Goal: Information Seeking & Learning: Find specific fact

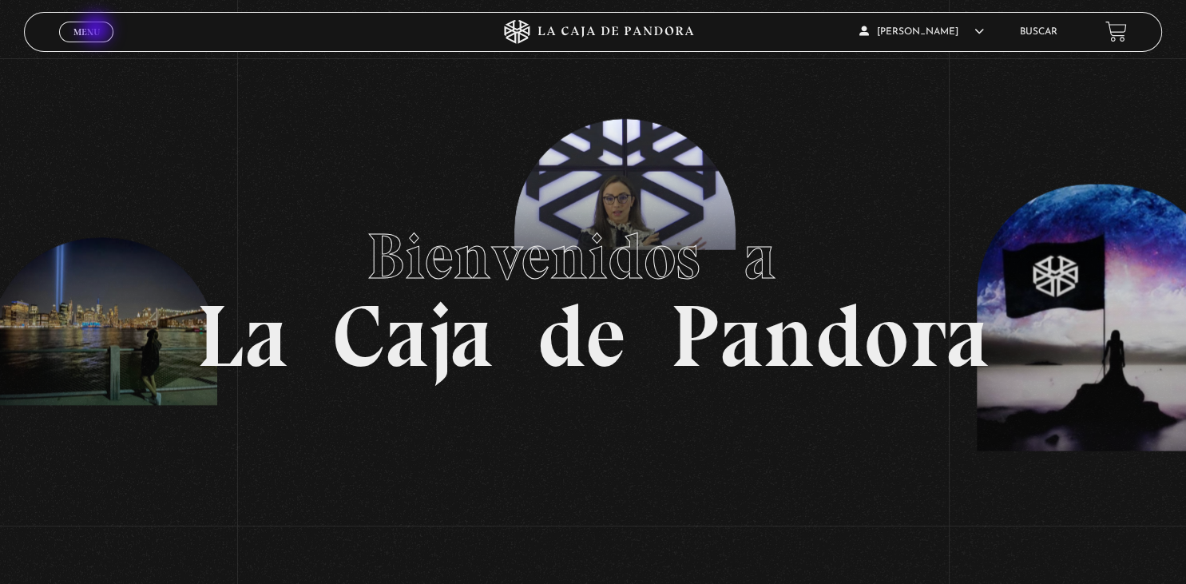
click at [97, 30] on span "Menu" at bounding box center [87, 32] width 26 height 10
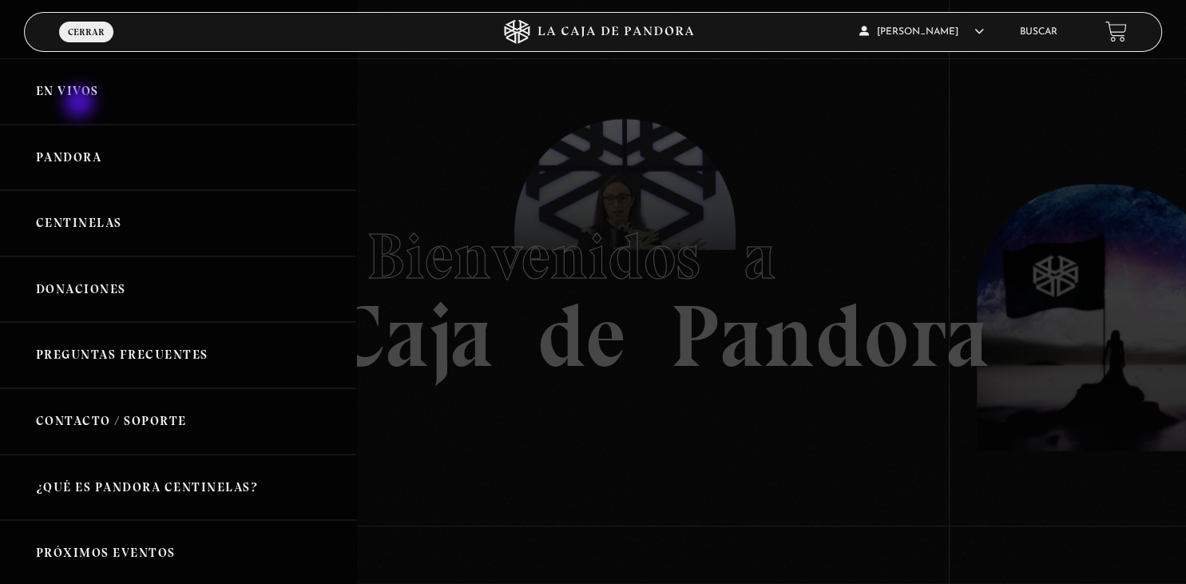
click at [80, 104] on link "En vivos" at bounding box center [178, 91] width 356 height 66
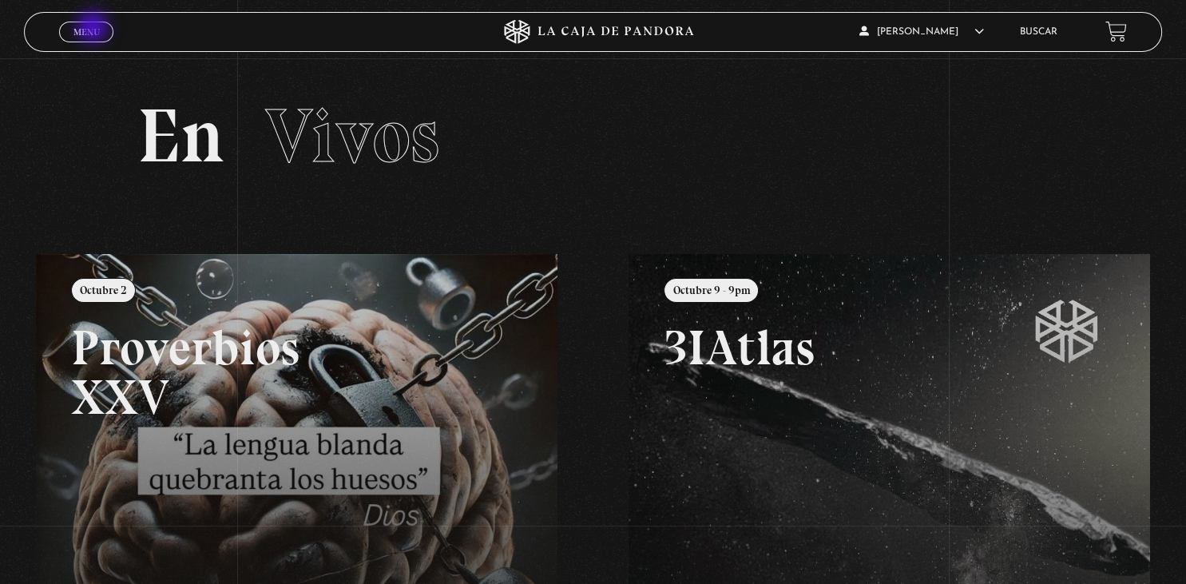
click at [94, 29] on span "Menu" at bounding box center [87, 32] width 26 height 10
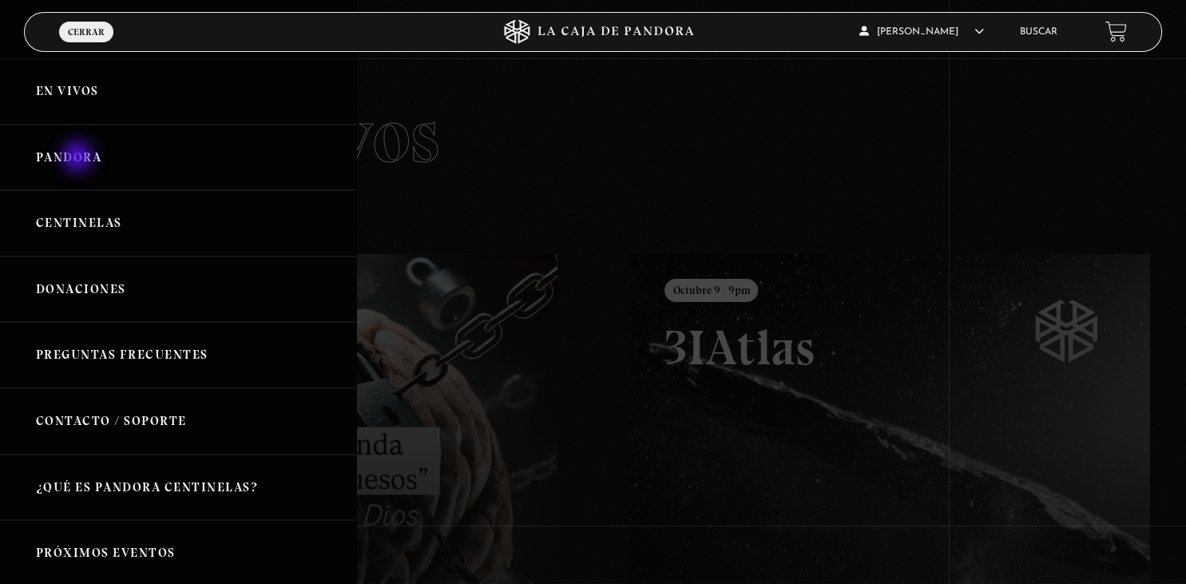
click at [78, 158] on link "Pandora" at bounding box center [178, 158] width 356 height 66
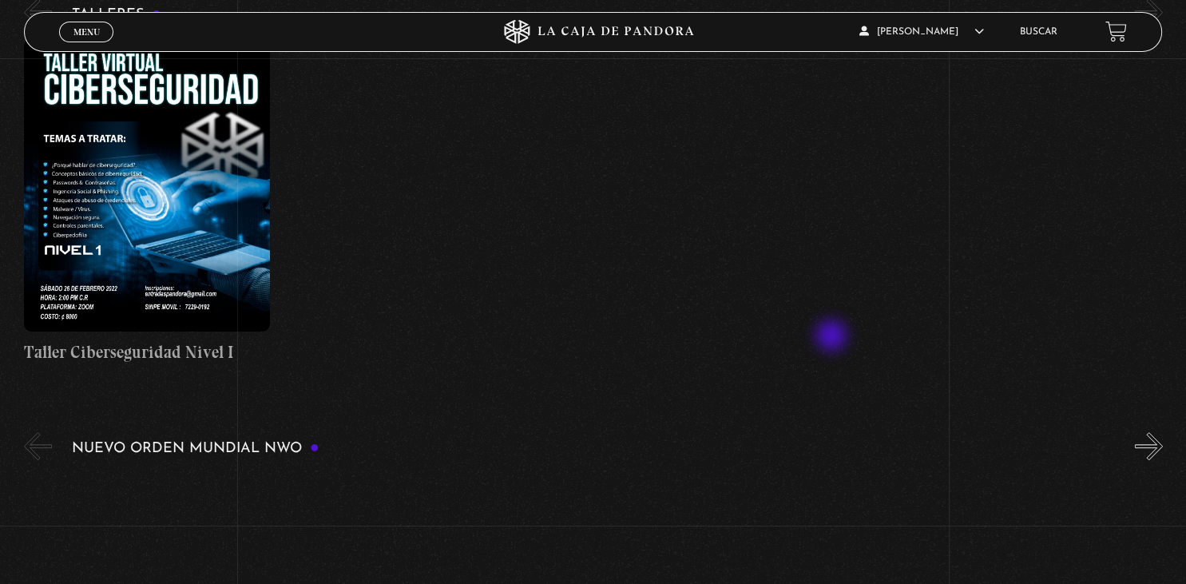
scroll to position [1012, 0]
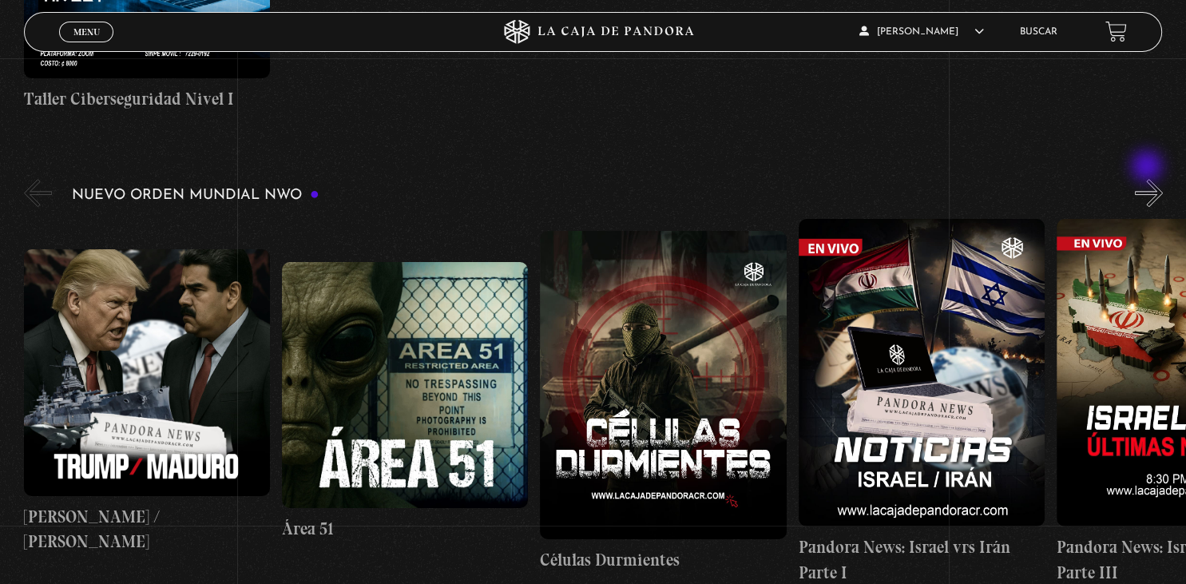
click at [1149, 179] on button "»" at bounding box center [1149, 193] width 28 height 28
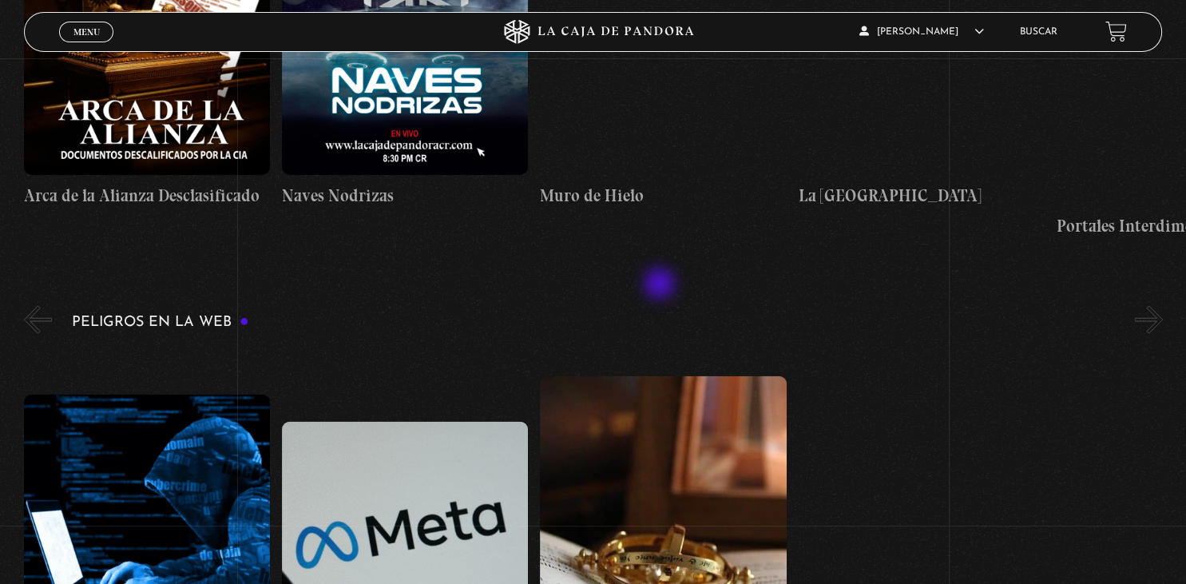
scroll to position [3290, 0]
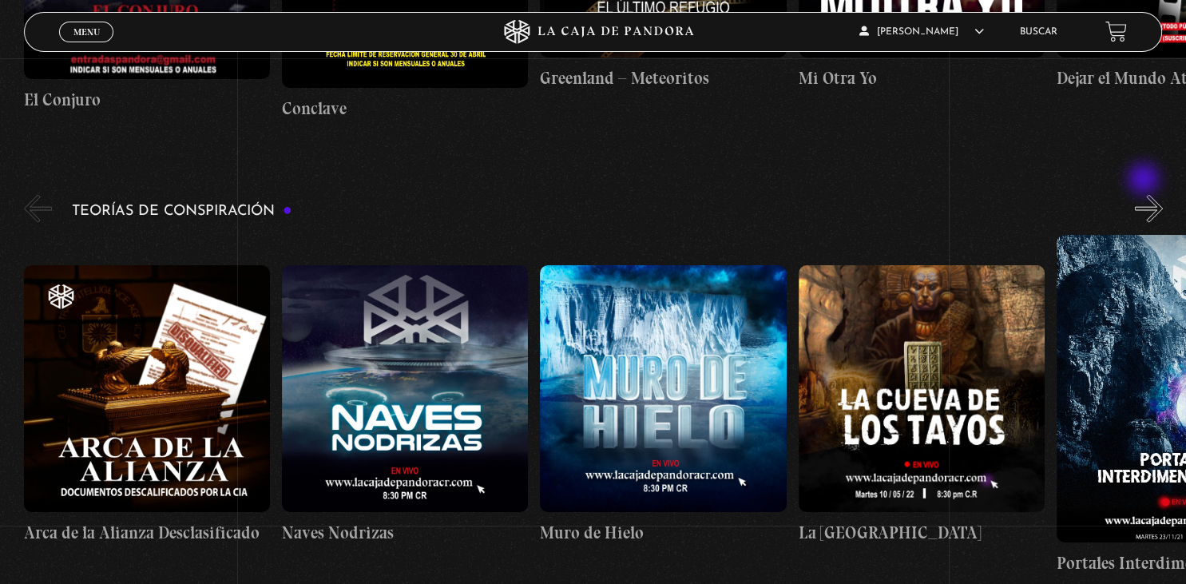
click at [1146, 195] on button "»" at bounding box center [1149, 209] width 28 height 28
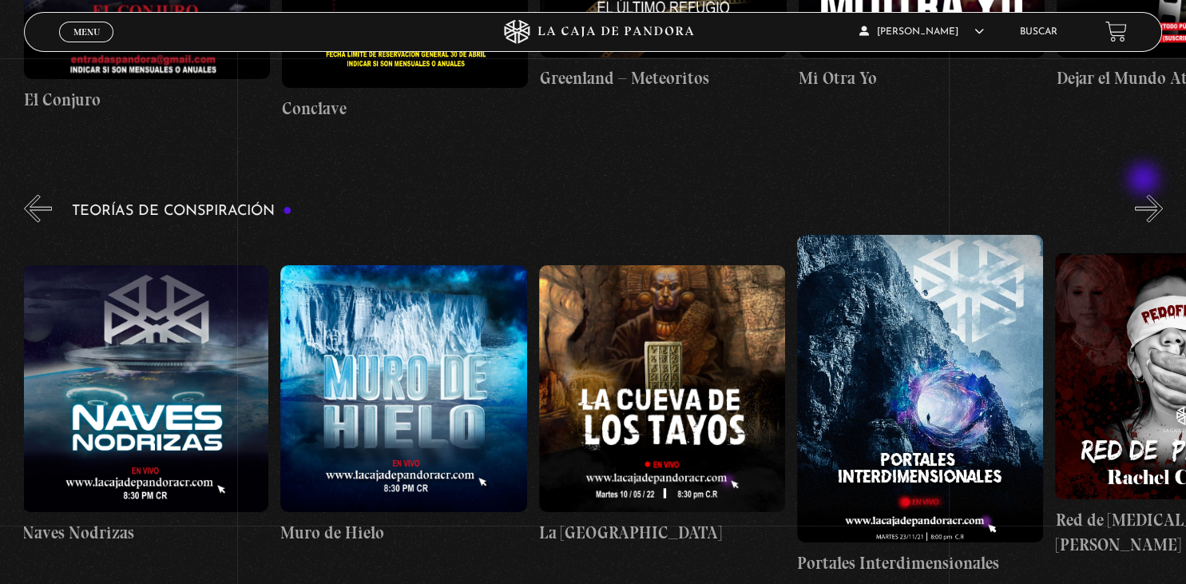
click at [1146, 195] on button "»" at bounding box center [1149, 209] width 28 height 28
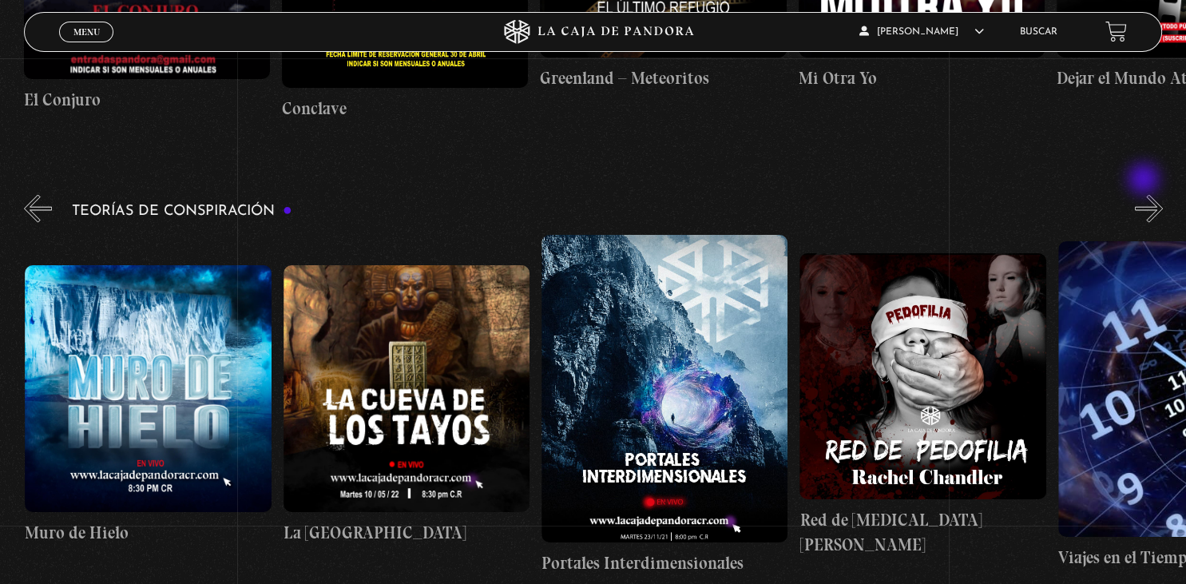
click at [1146, 195] on button "»" at bounding box center [1149, 209] width 28 height 28
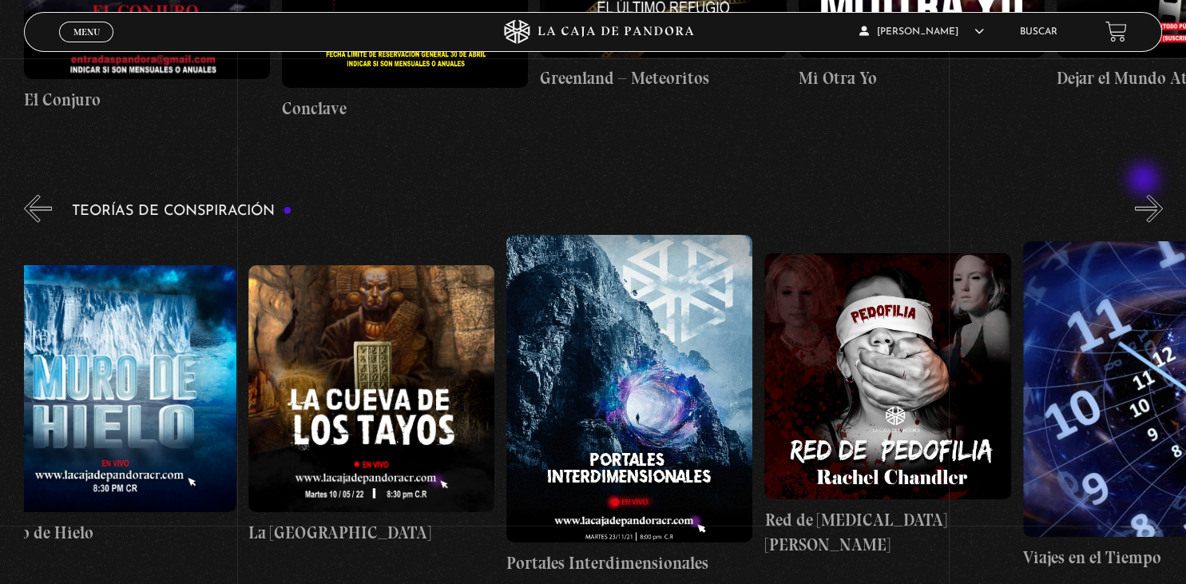
scroll to position [0, 646]
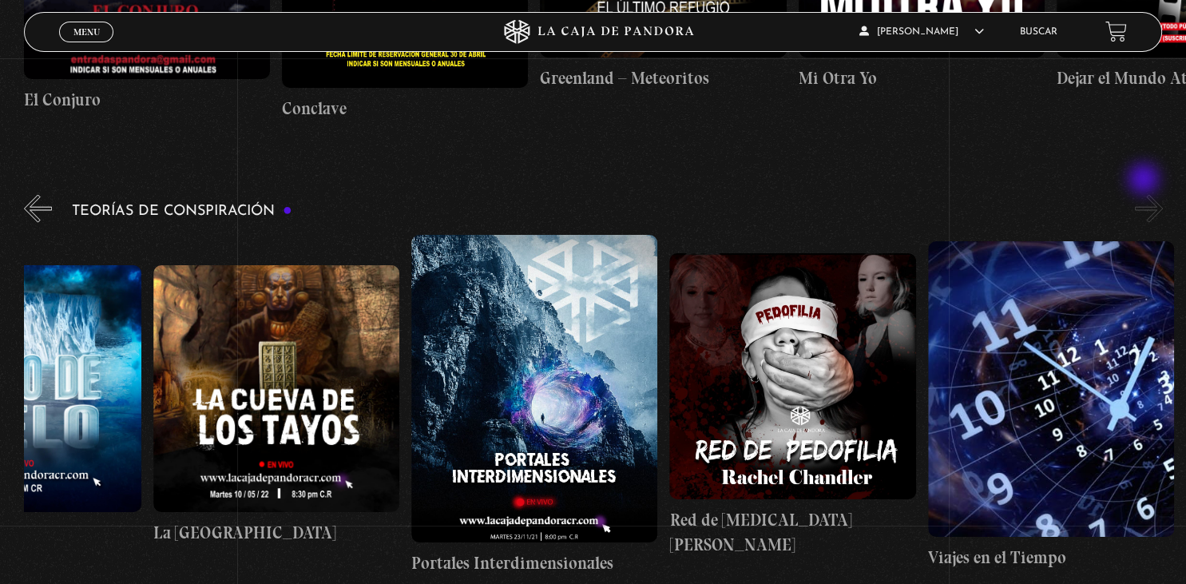
click at [1146, 195] on button "»" at bounding box center [1149, 209] width 28 height 28
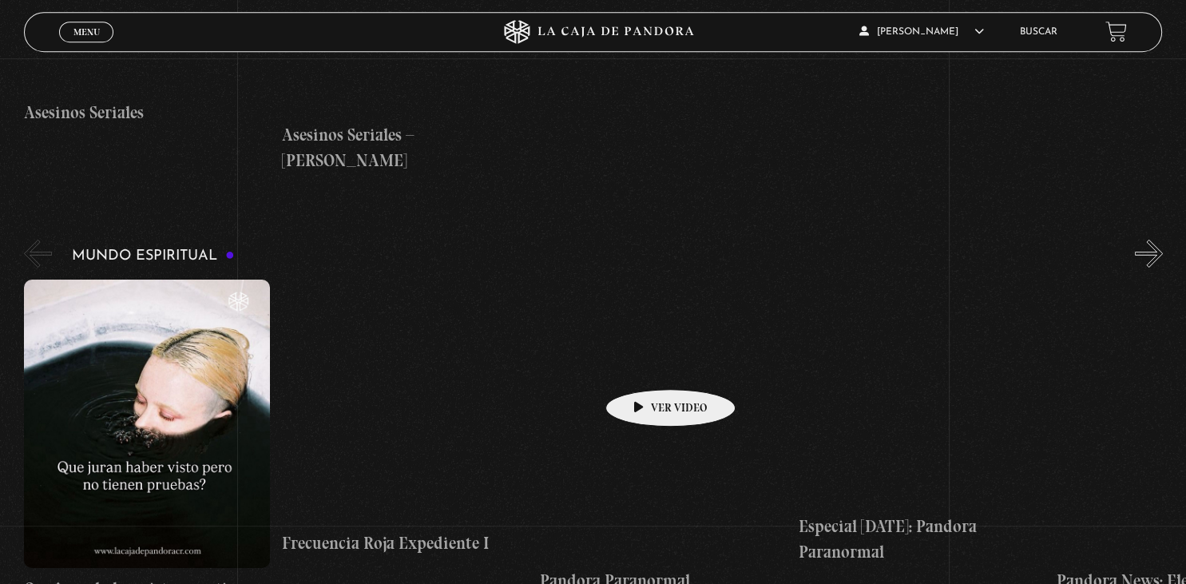
scroll to position [5399, 0]
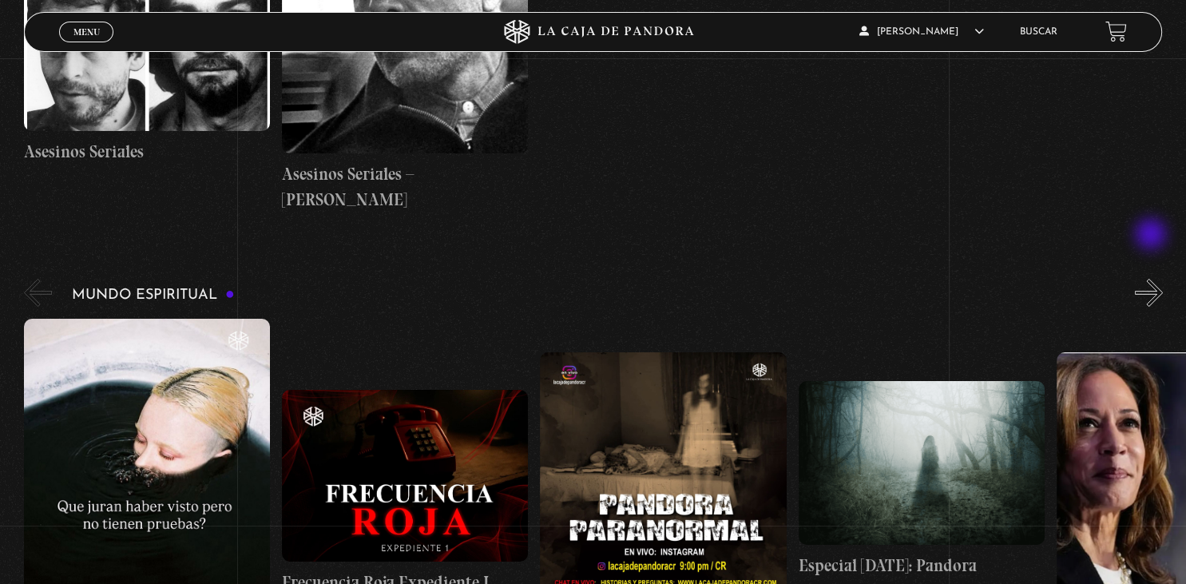
click at [1153, 279] on button "»" at bounding box center [1149, 293] width 28 height 28
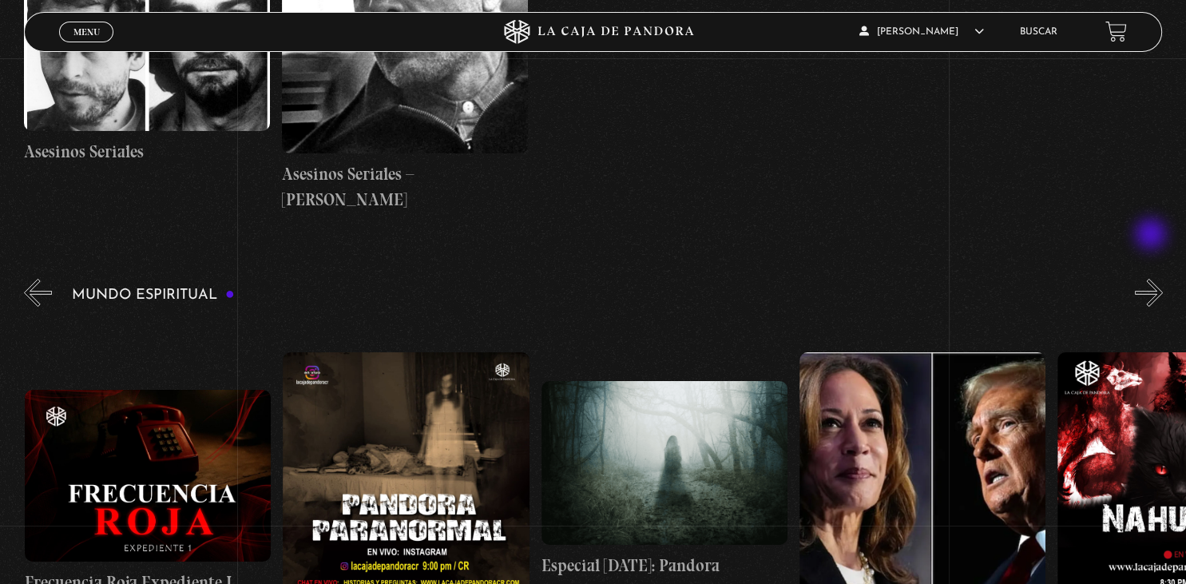
click at [1153, 279] on button "»" at bounding box center [1149, 293] width 28 height 28
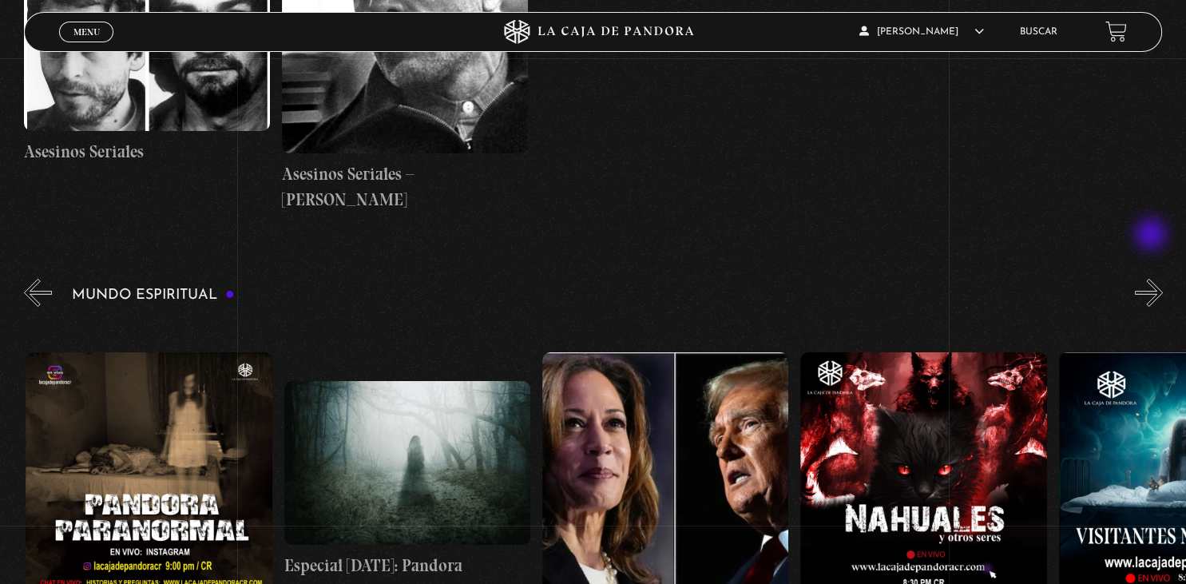
click at [1153, 279] on button "»" at bounding box center [1149, 293] width 28 height 28
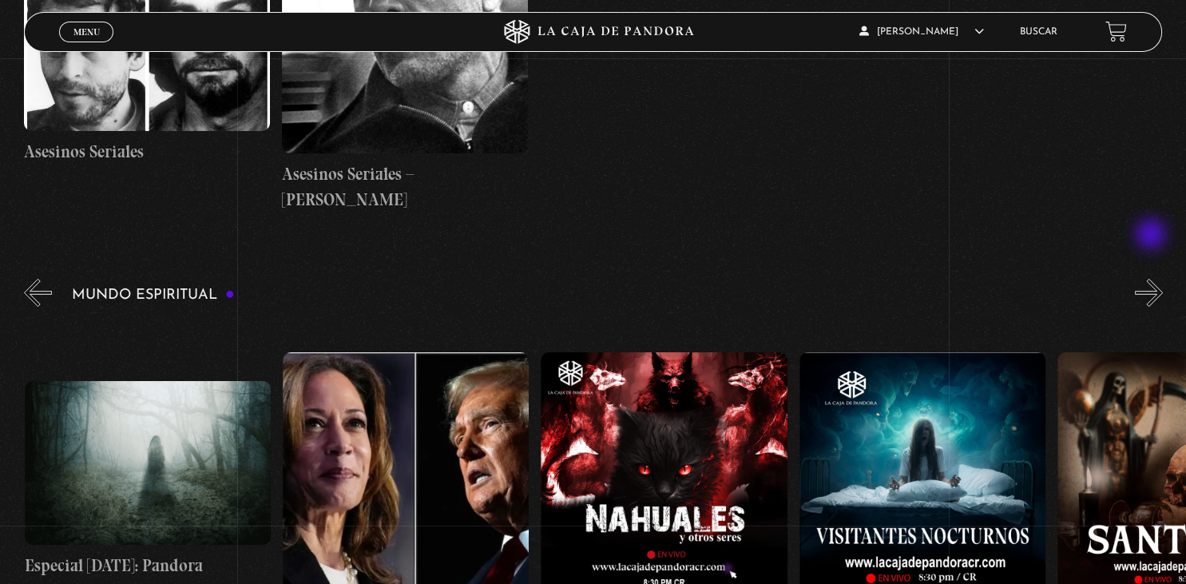
click at [1153, 279] on button "»" at bounding box center [1149, 293] width 28 height 28
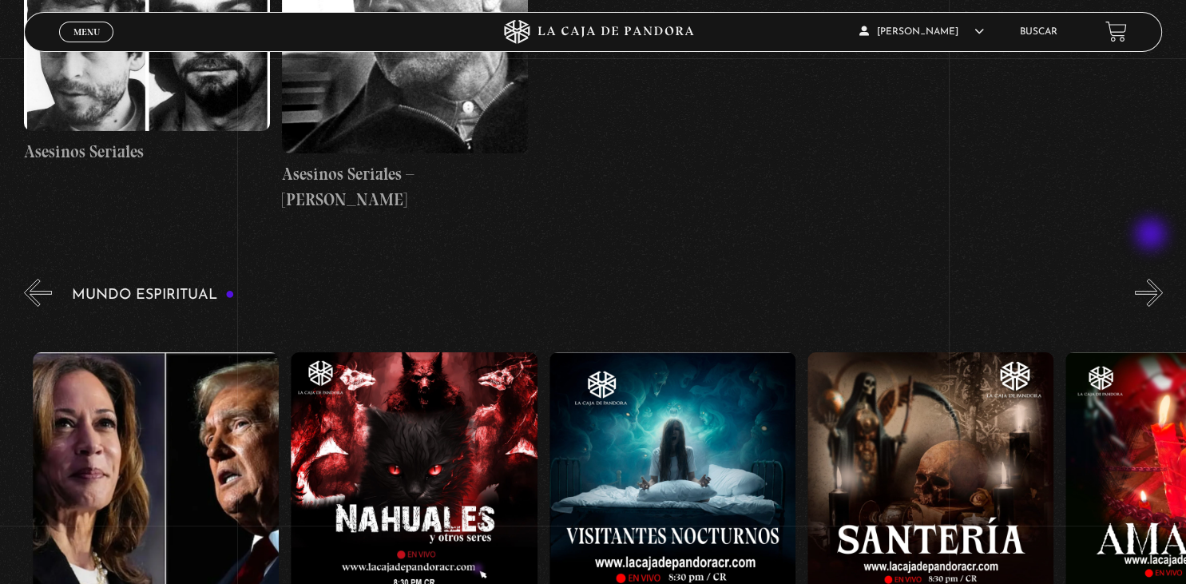
click at [1153, 279] on button "»" at bounding box center [1149, 293] width 28 height 28
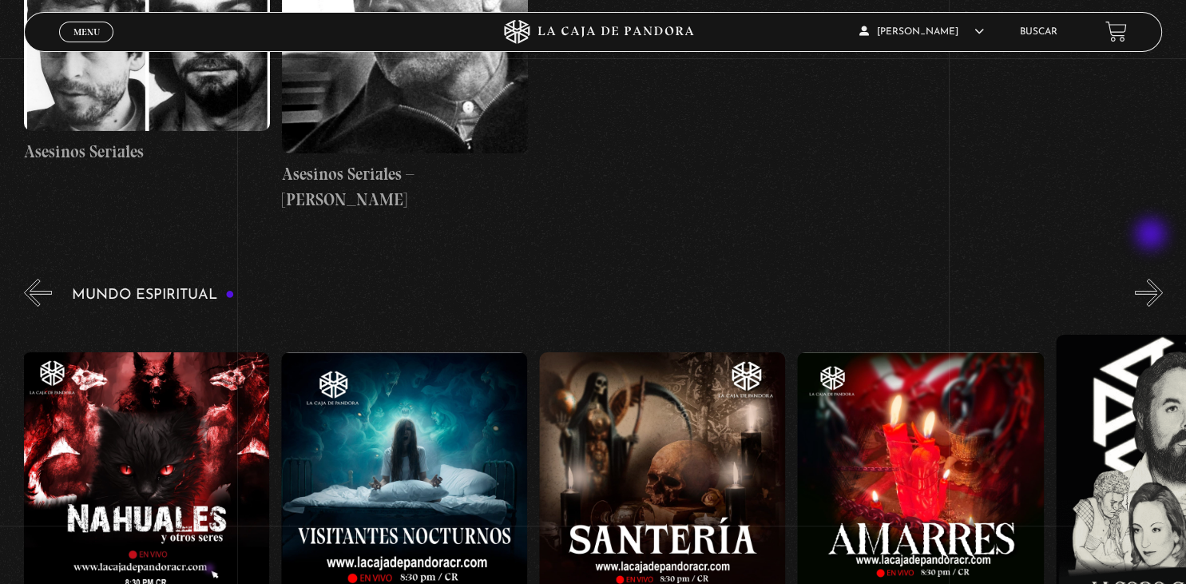
click at [1153, 279] on button "»" at bounding box center [1149, 293] width 28 height 28
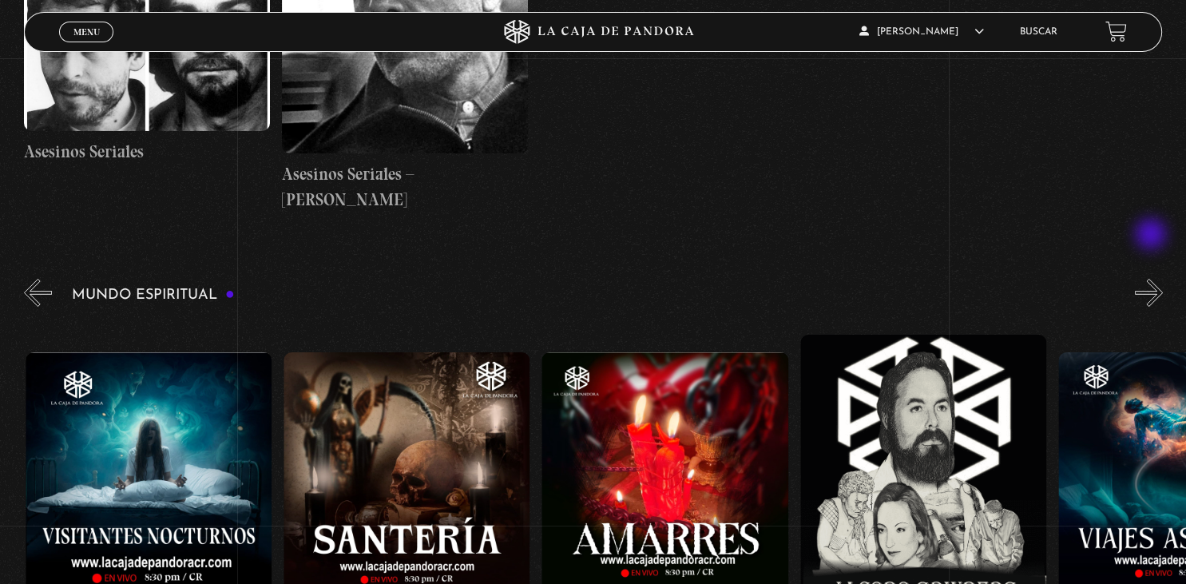
click at [1153, 279] on button "»" at bounding box center [1149, 293] width 28 height 28
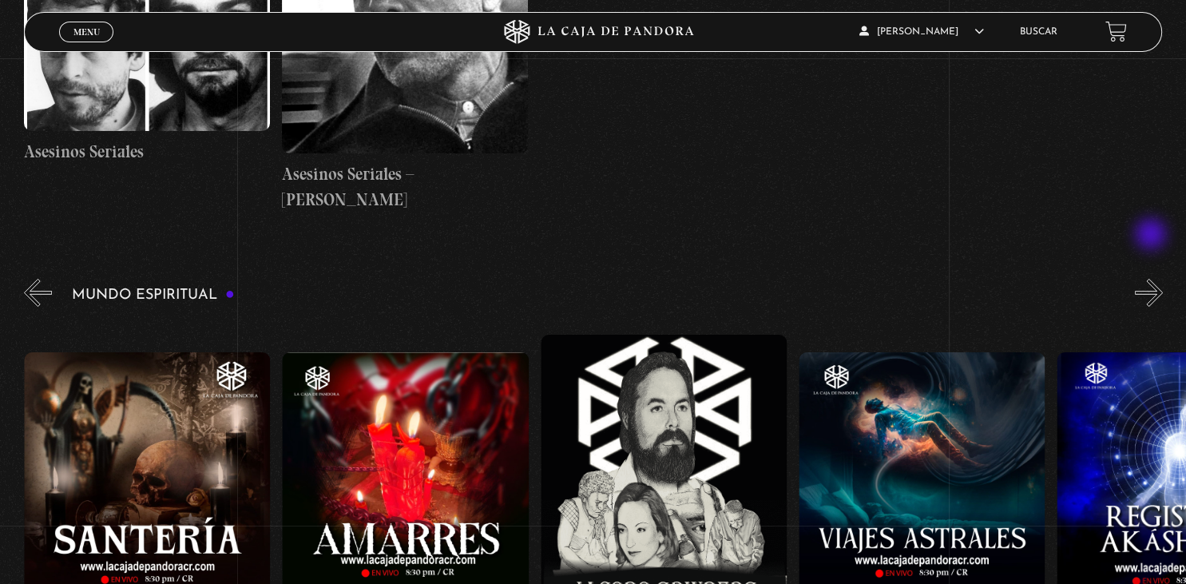
click at [1153, 279] on button "»" at bounding box center [1149, 293] width 28 height 28
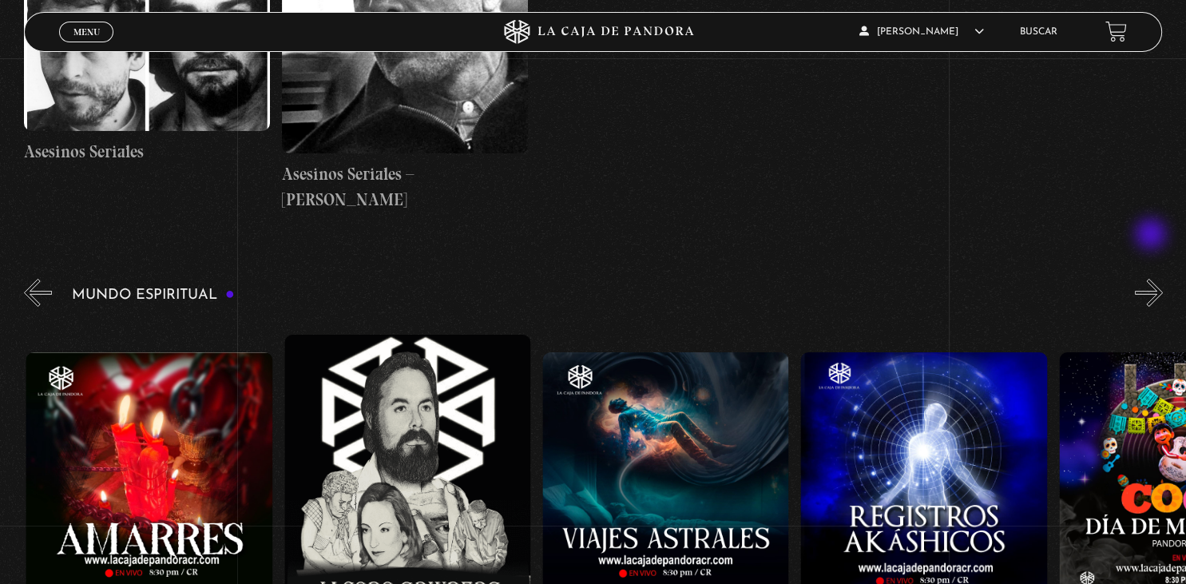
click at [1153, 279] on button "»" at bounding box center [1149, 293] width 28 height 28
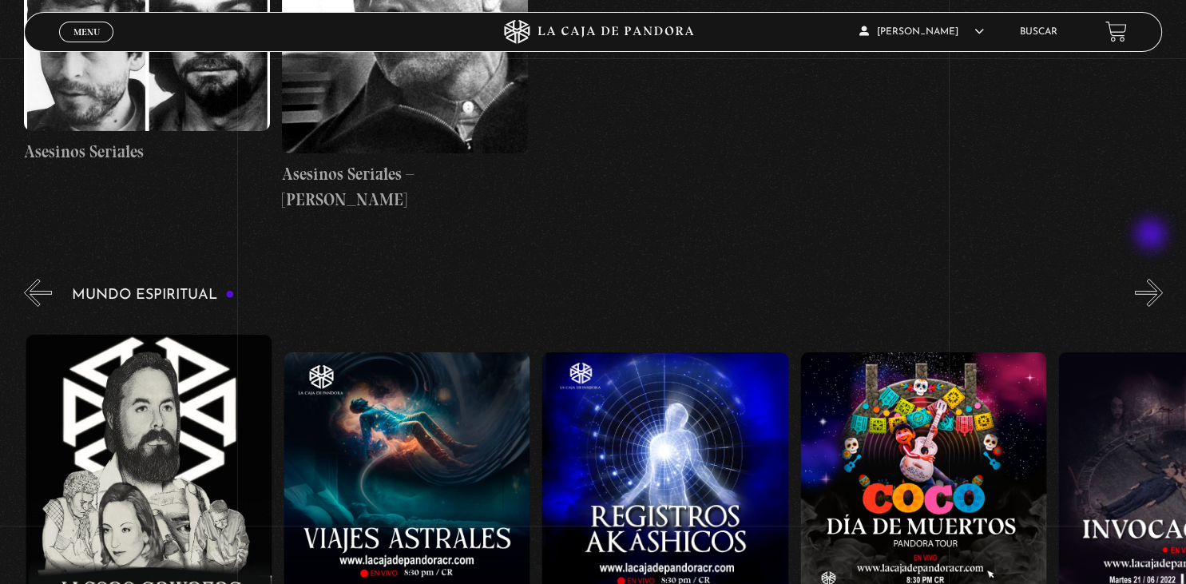
click at [1153, 279] on button "»" at bounding box center [1149, 293] width 28 height 28
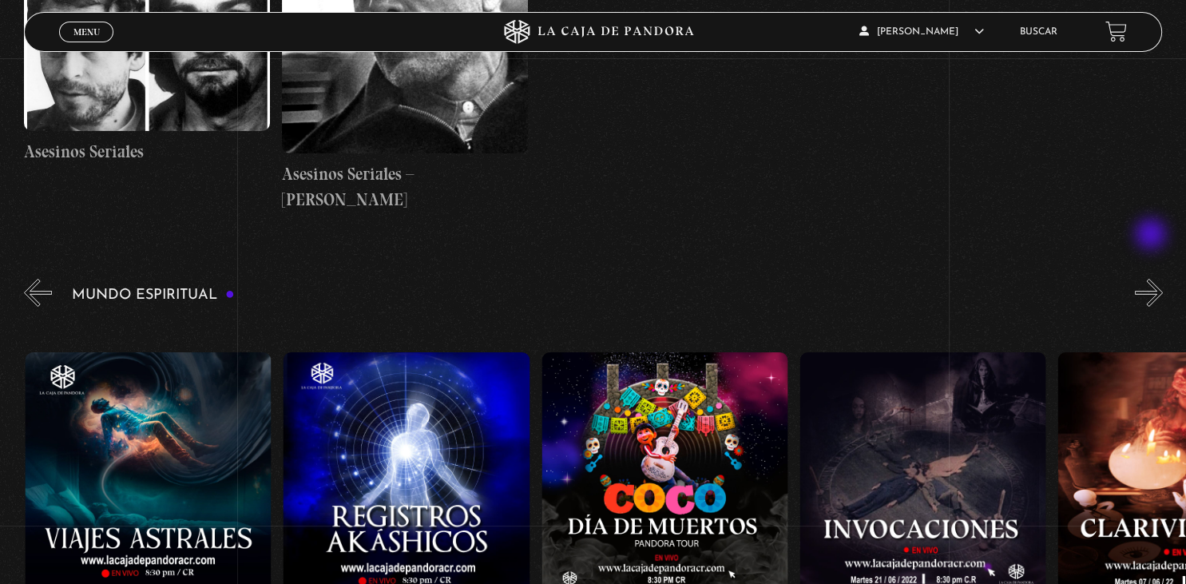
click at [1153, 279] on button "»" at bounding box center [1149, 293] width 28 height 28
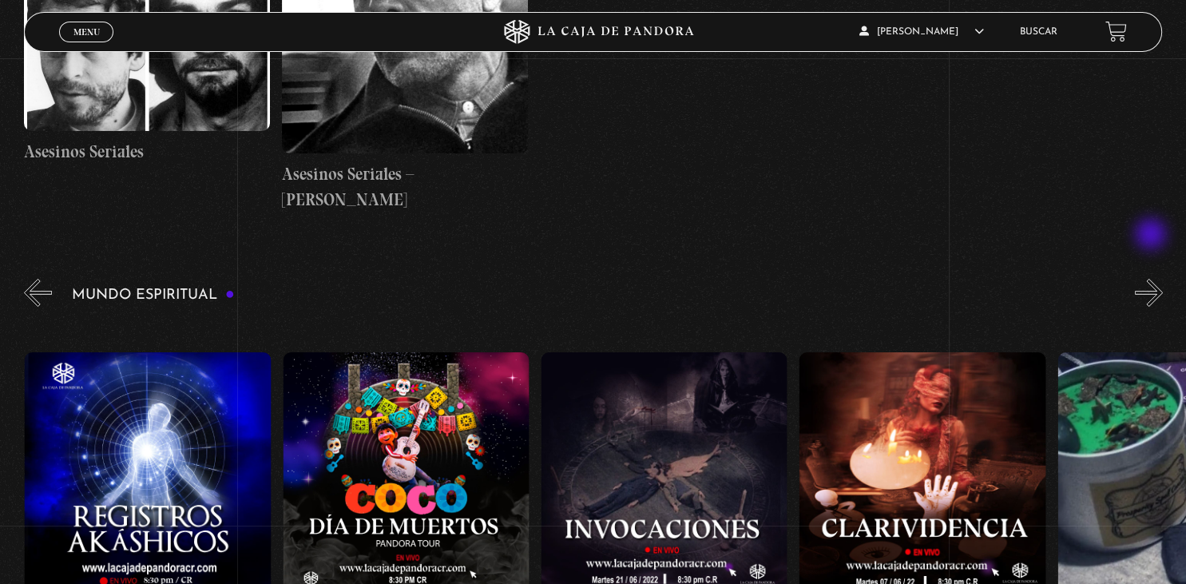
click at [1153, 279] on button "»" at bounding box center [1149, 293] width 28 height 28
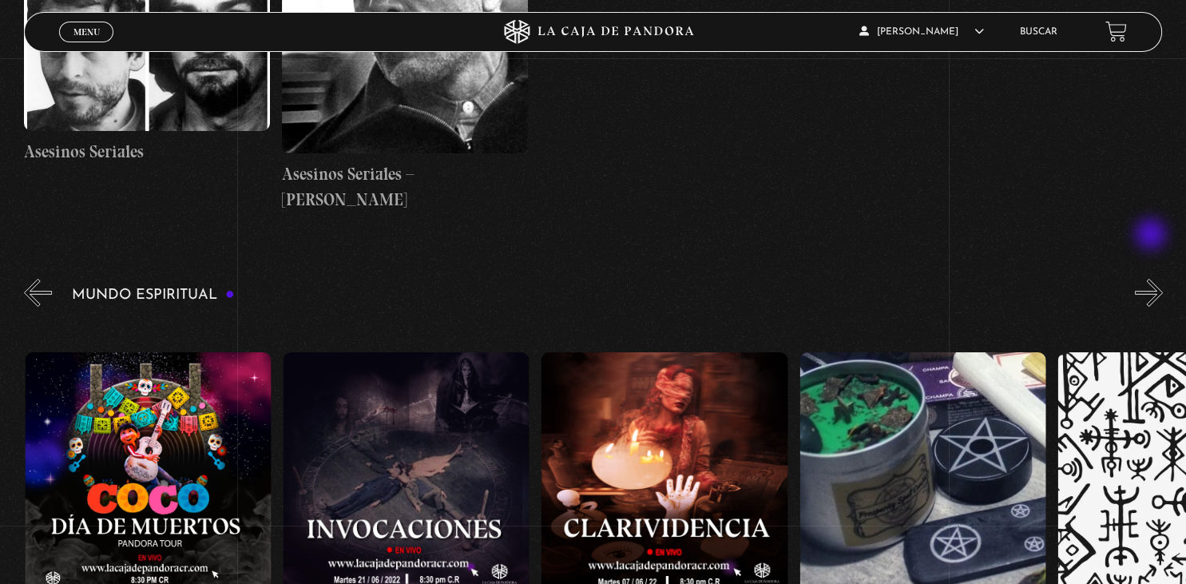
click at [1153, 279] on button "»" at bounding box center [1149, 293] width 28 height 28
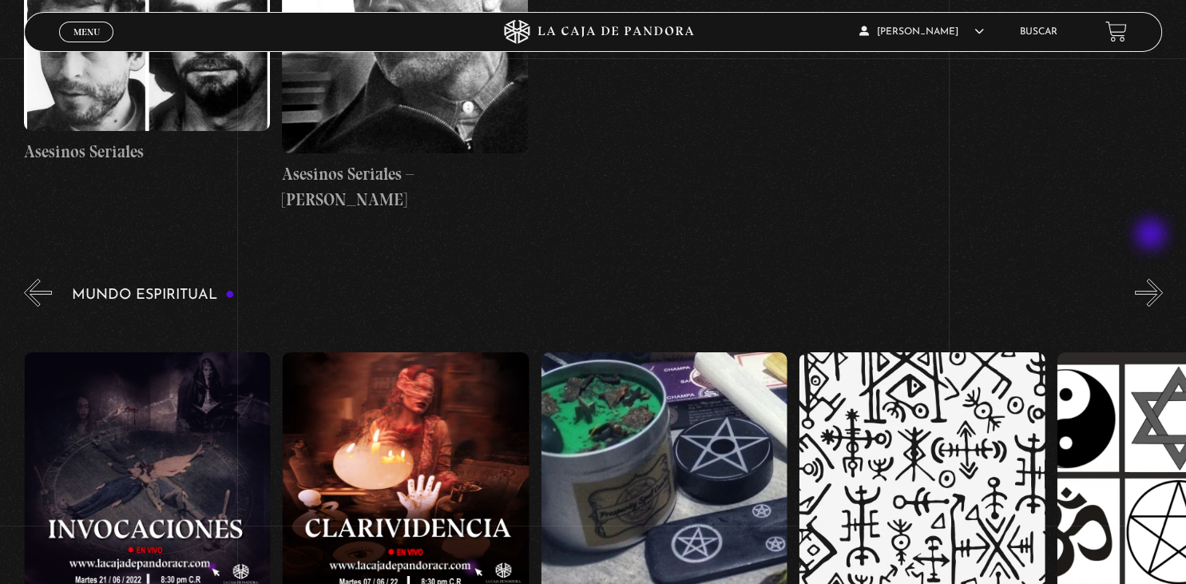
click at [1153, 279] on button "»" at bounding box center [1149, 293] width 28 height 28
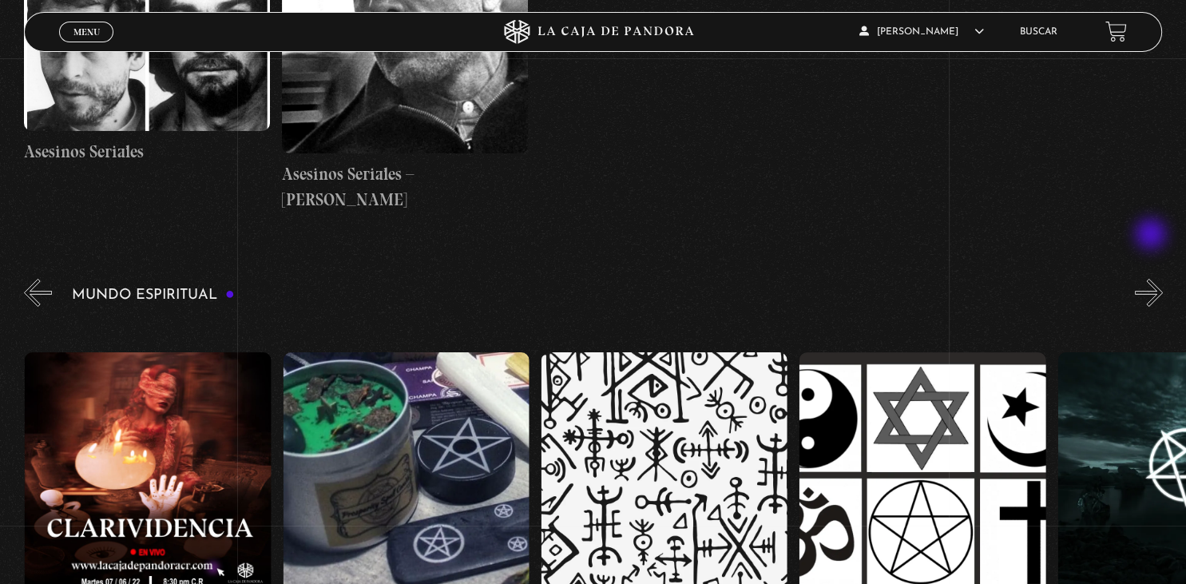
click at [1153, 279] on button "»" at bounding box center [1149, 293] width 28 height 28
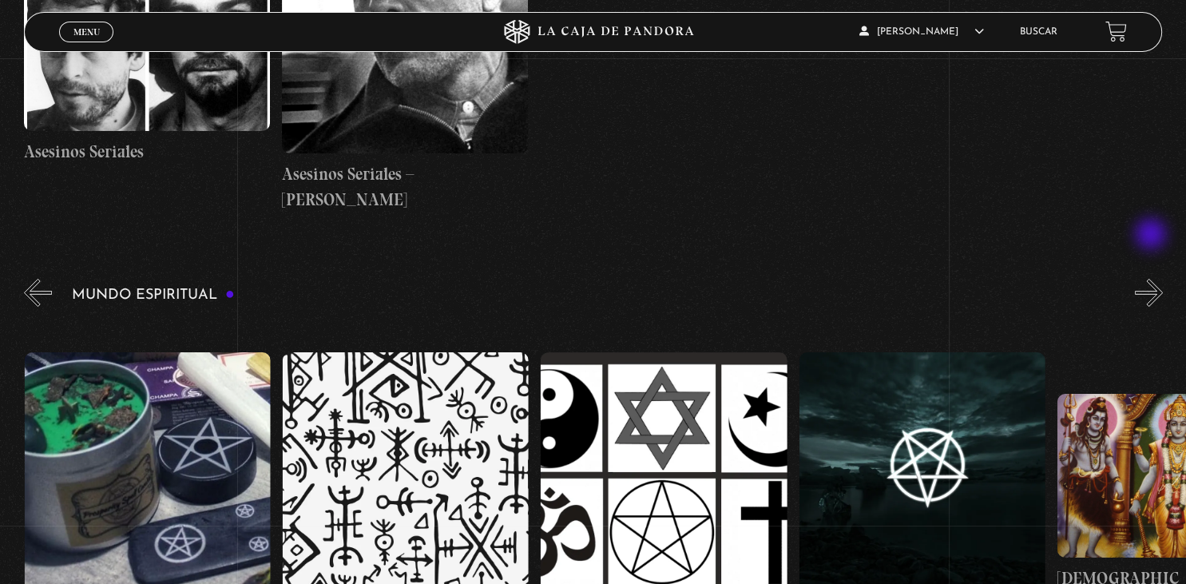
click at [1153, 279] on button "»" at bounding box center [1149, 293] width 28 height 28
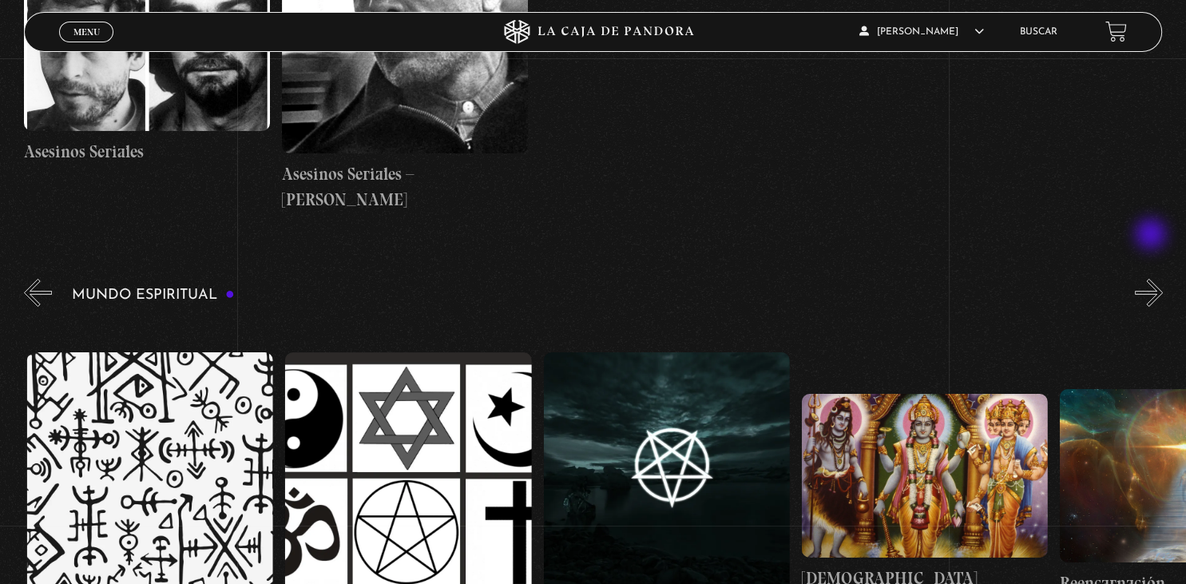
click at [1153, 279] on button "»" at bounding box center [1149, 293] width 28 height 28
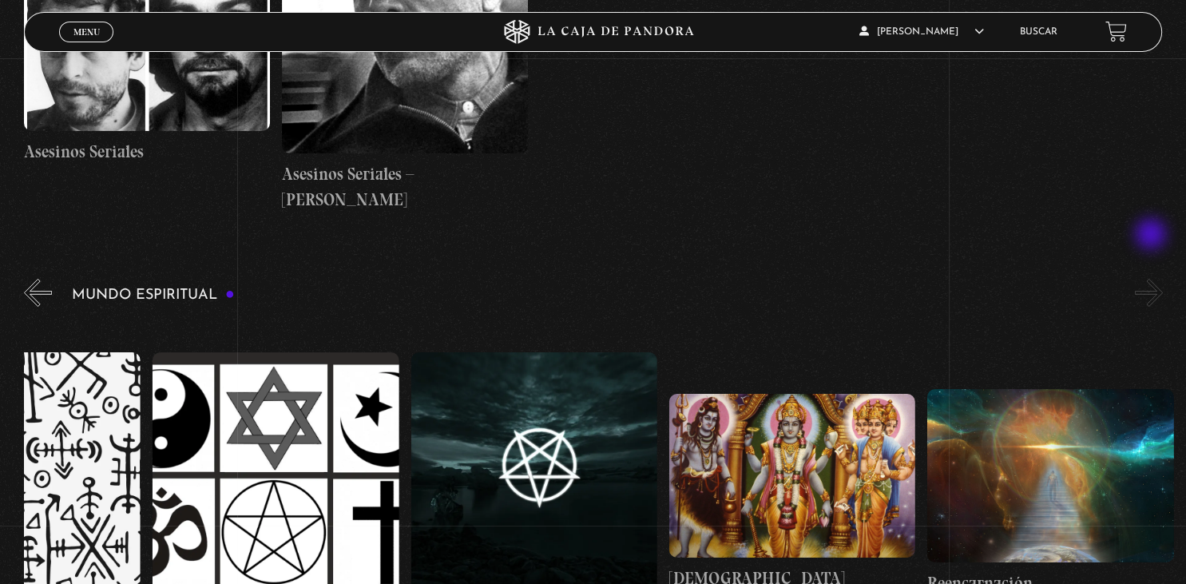
scroll to position [0, 4262]
click at [1153, 279] on button "»" at bounding box center [1149, 293] width 28 height 28
click at [31, 279] on button "«" at bounding box center [38, 293] width 28 height 28
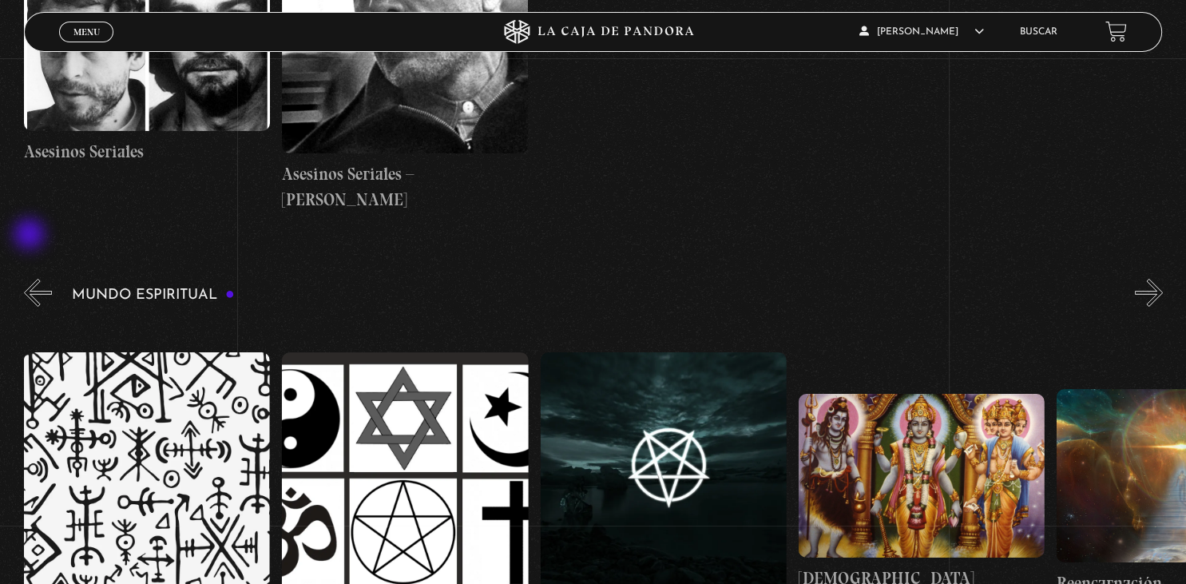
click at [31, 279] on button "«" at bounding box center [38, 293] width 28 height 28
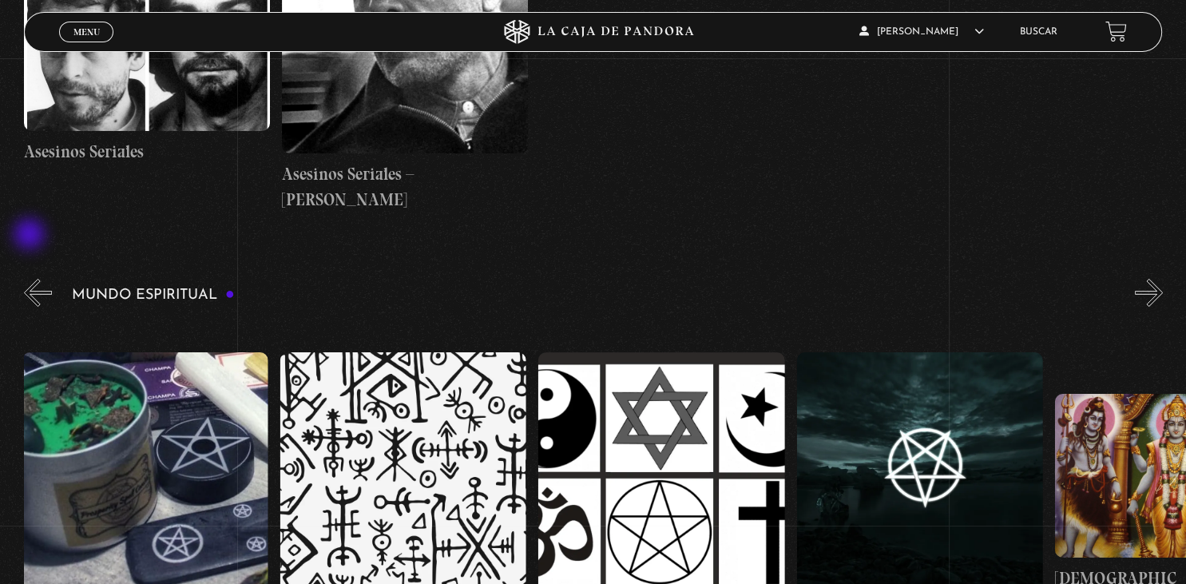
click at [31, 279] on button "«" at bounding box center [38, 293] width 28 height 28
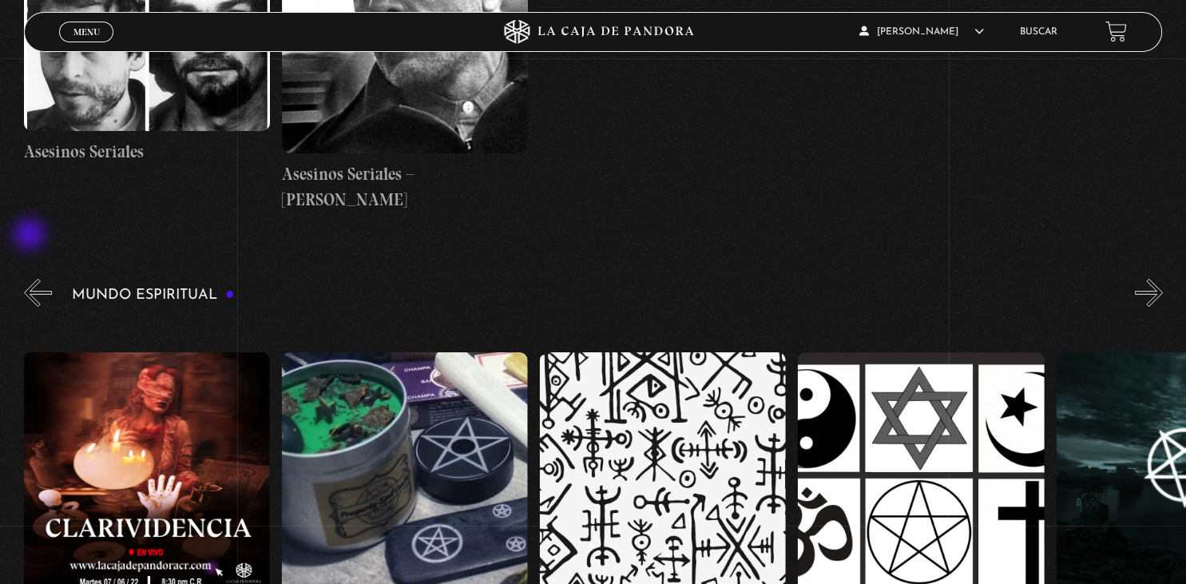
click at [31, 279] on button "«" at bounding box center [38, 293] width 28 height 28
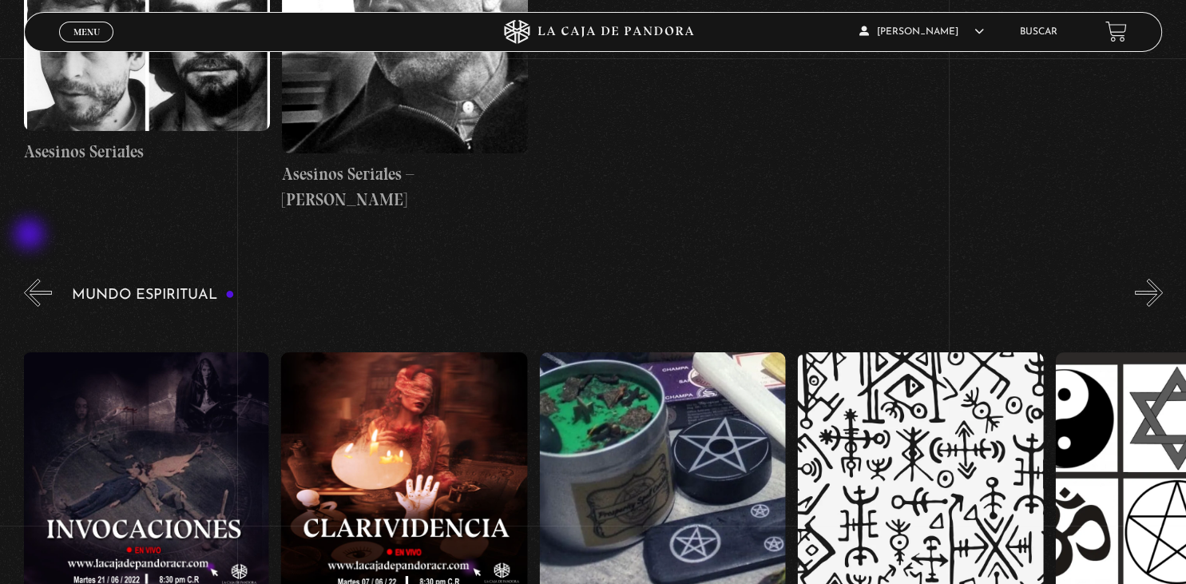
click at [31, 279] on button "«" at bounding box center [38, 293] width 28 height 28
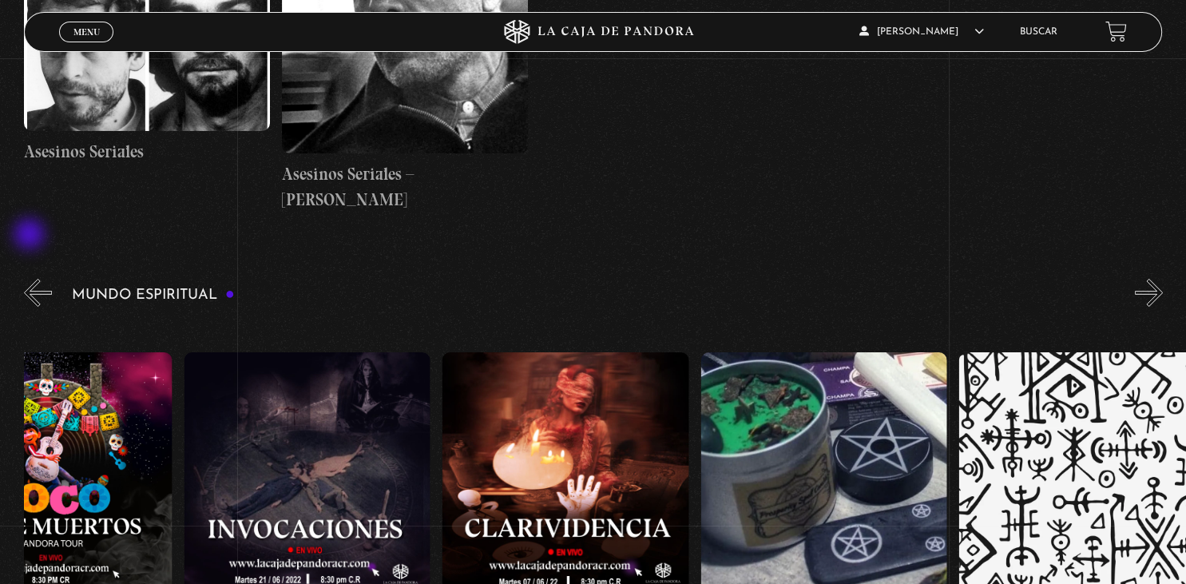
click at [31, 279] on button "«" at bounding box center [38, 293] width 28 height 28
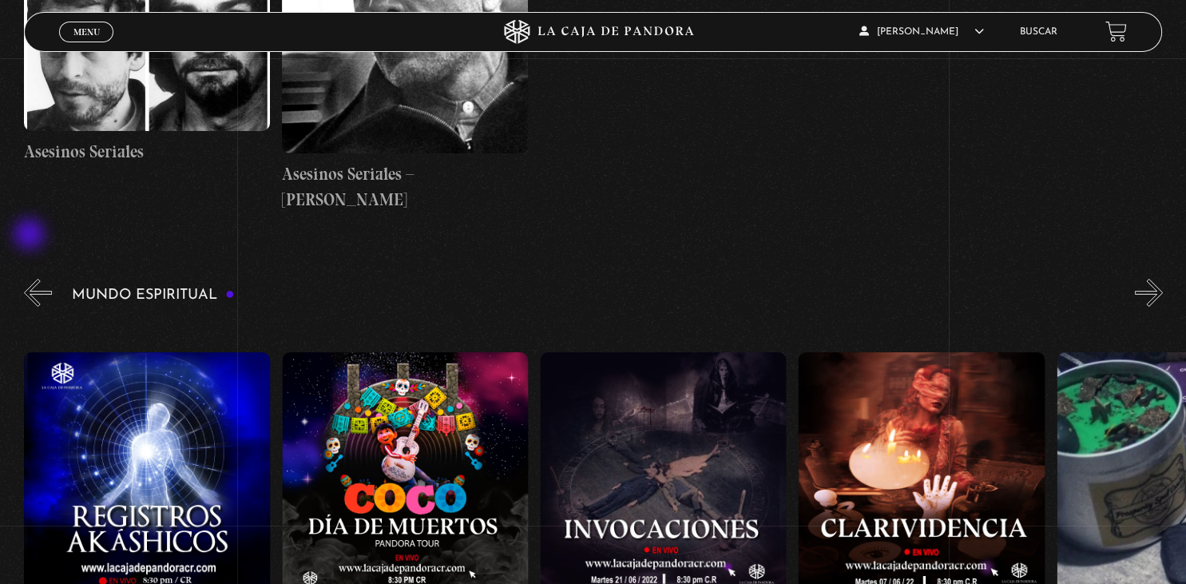
click at [31, 279] on button "«" at bounding box center [38, 293] width 28 height 28
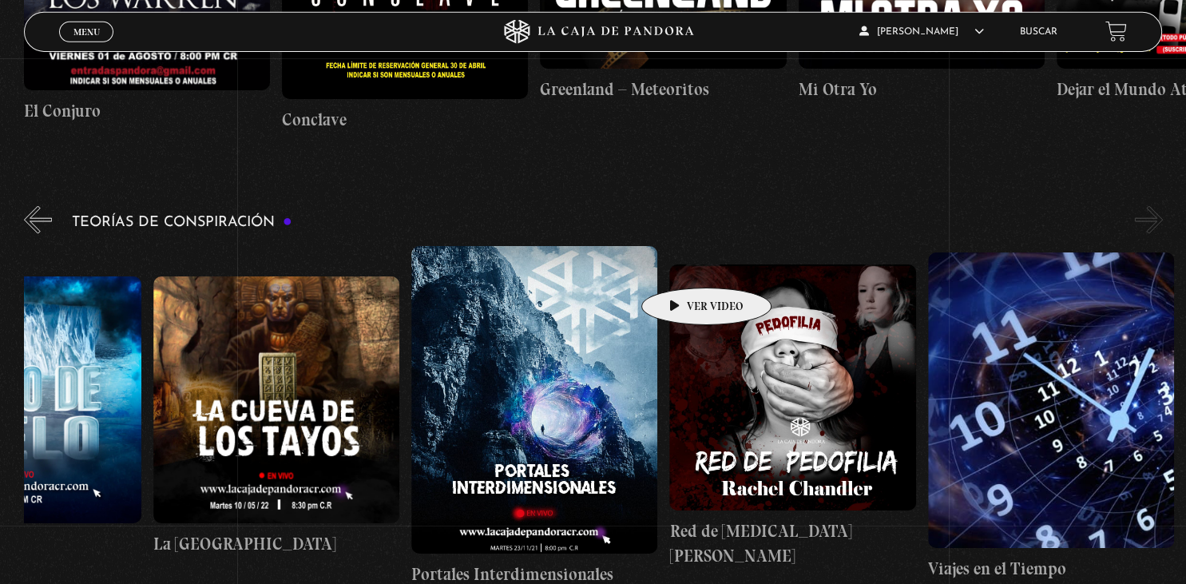
scroll to position [3290, 0]
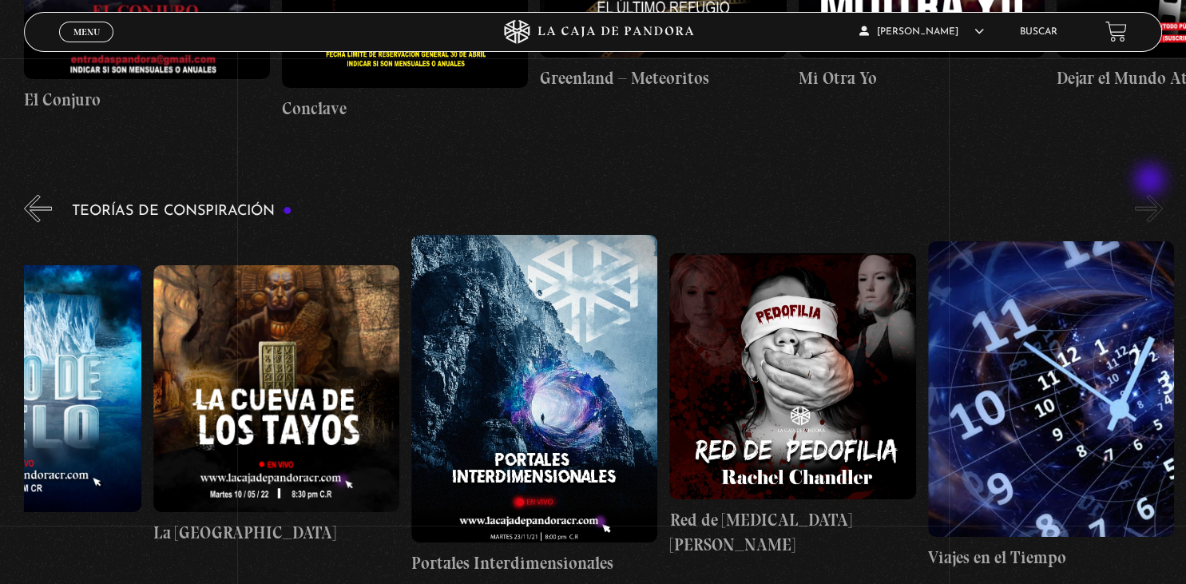
click at [1152, 195] on button "»" at bounding box center [1149, 209] width 28 height 28
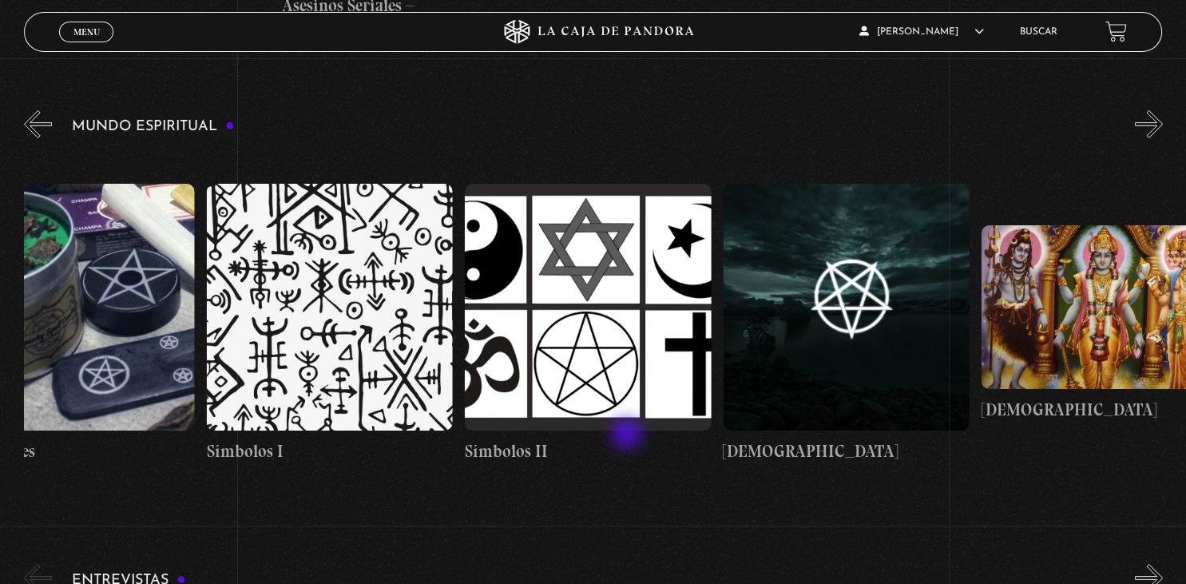
scroll to position [0, 4262]
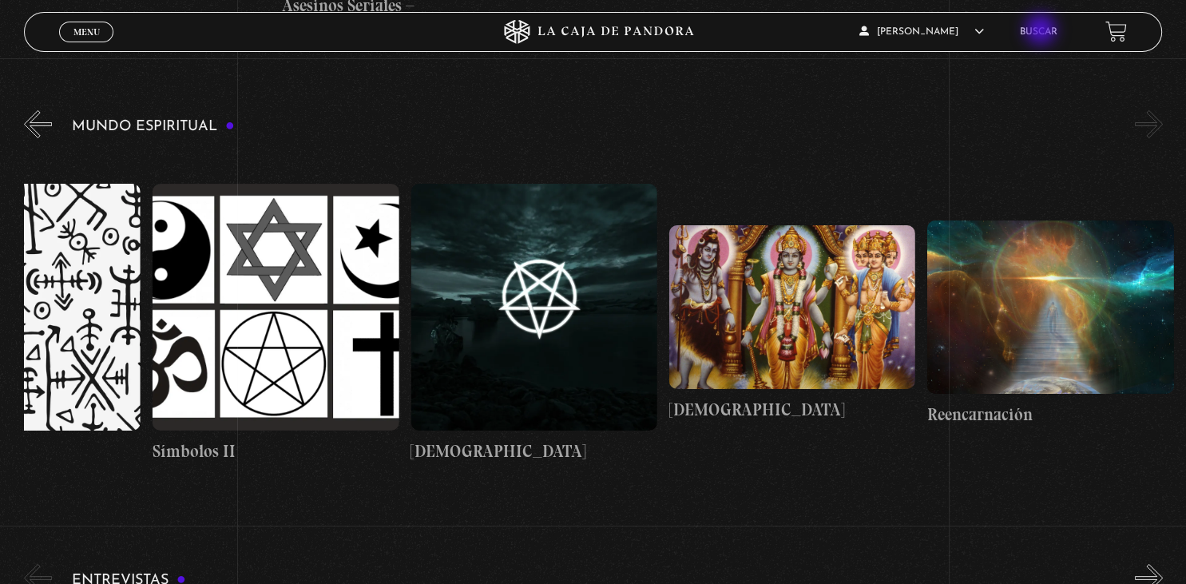
click at [1043, 29] on link "Buscar" at bounding box center [1039, 32] width 38 height 10
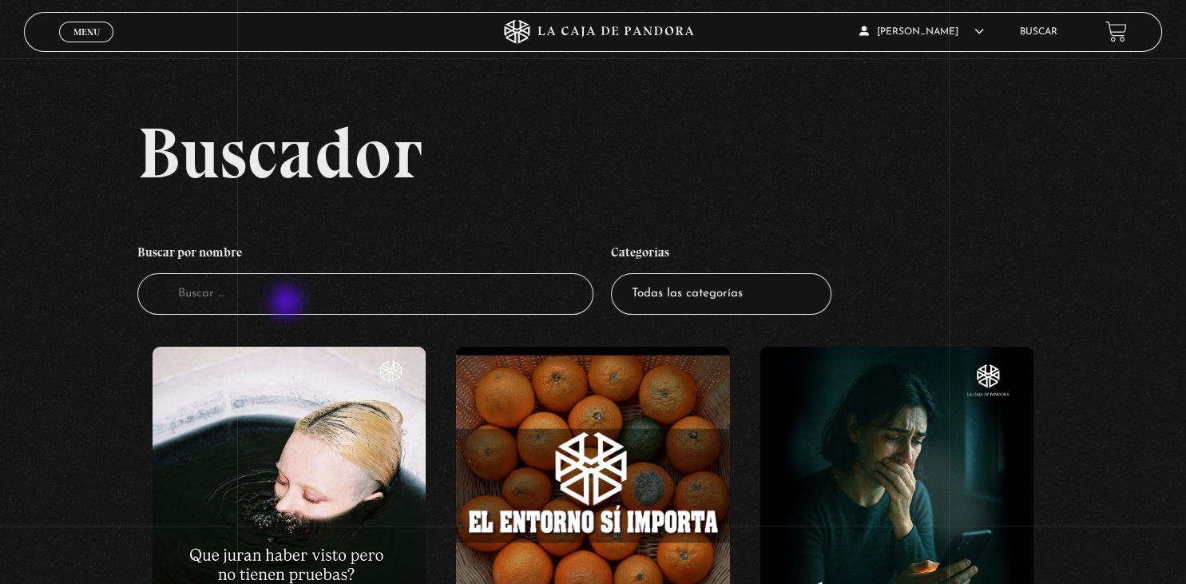
click at [288, 304] on input "Buscador" at bounding box center [364, 294] width 455 height 42
type input "dalai"
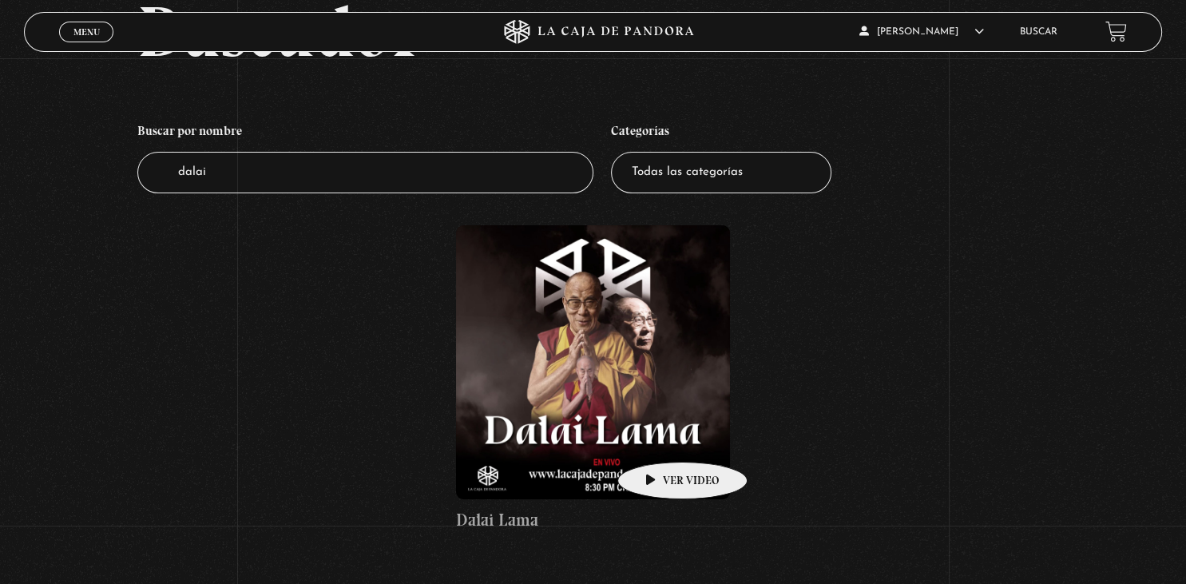
scroll to position [169, 0]
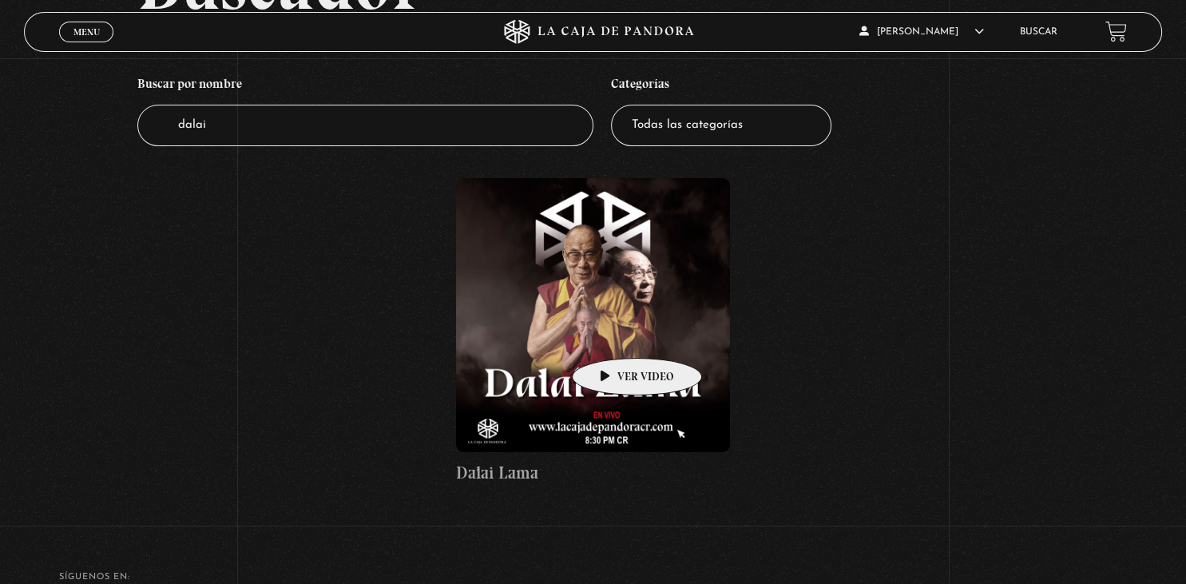
click at [612, 334] on figure at bounding box center [592, 314] width 273 height 273
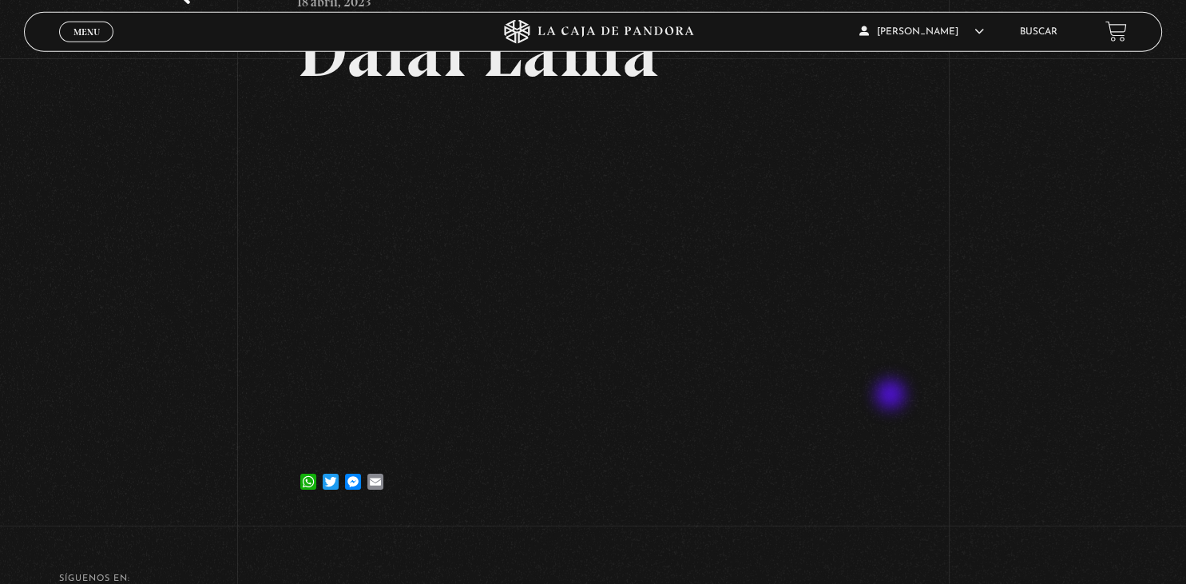
scroll to position [84, 0]
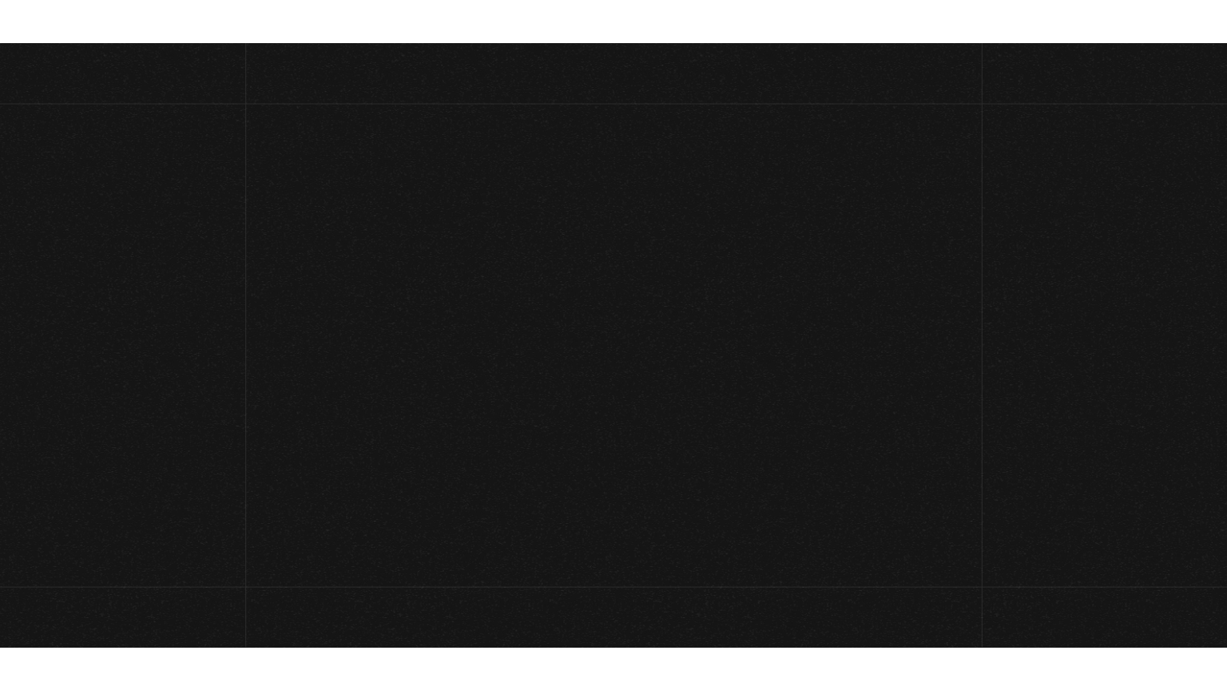
scroll to position [84, 0]
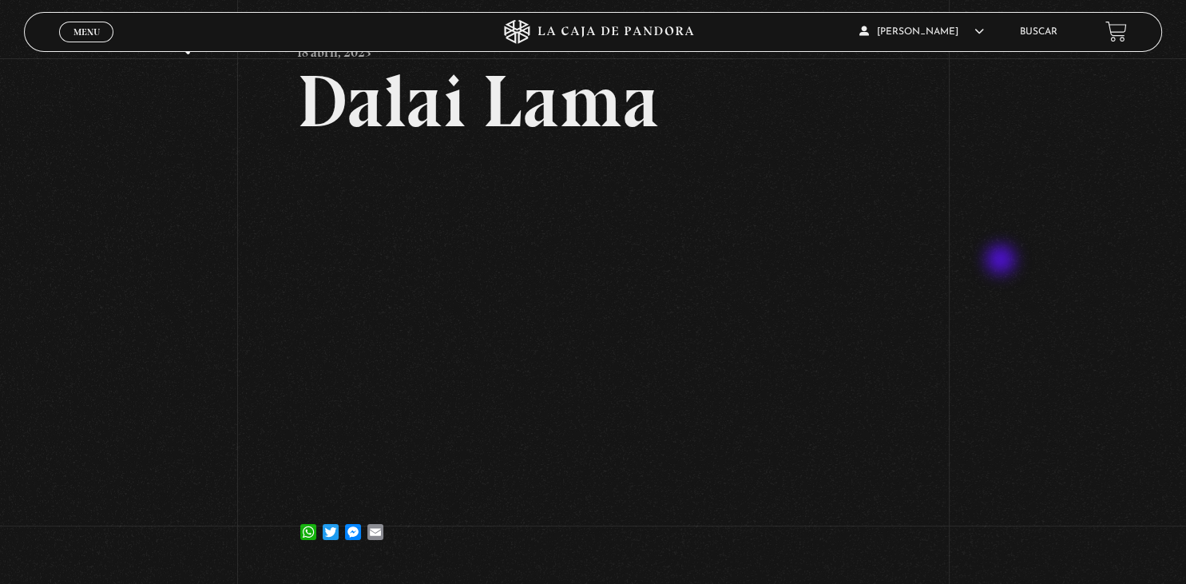
click at [1003, 261] on div "Volver [DATE] Dalai Lama WhatsApp Twitter Messenger Email" at bounding box center [593, 271] width 1186 height 594
